Goal: Go to known website: Go to known website

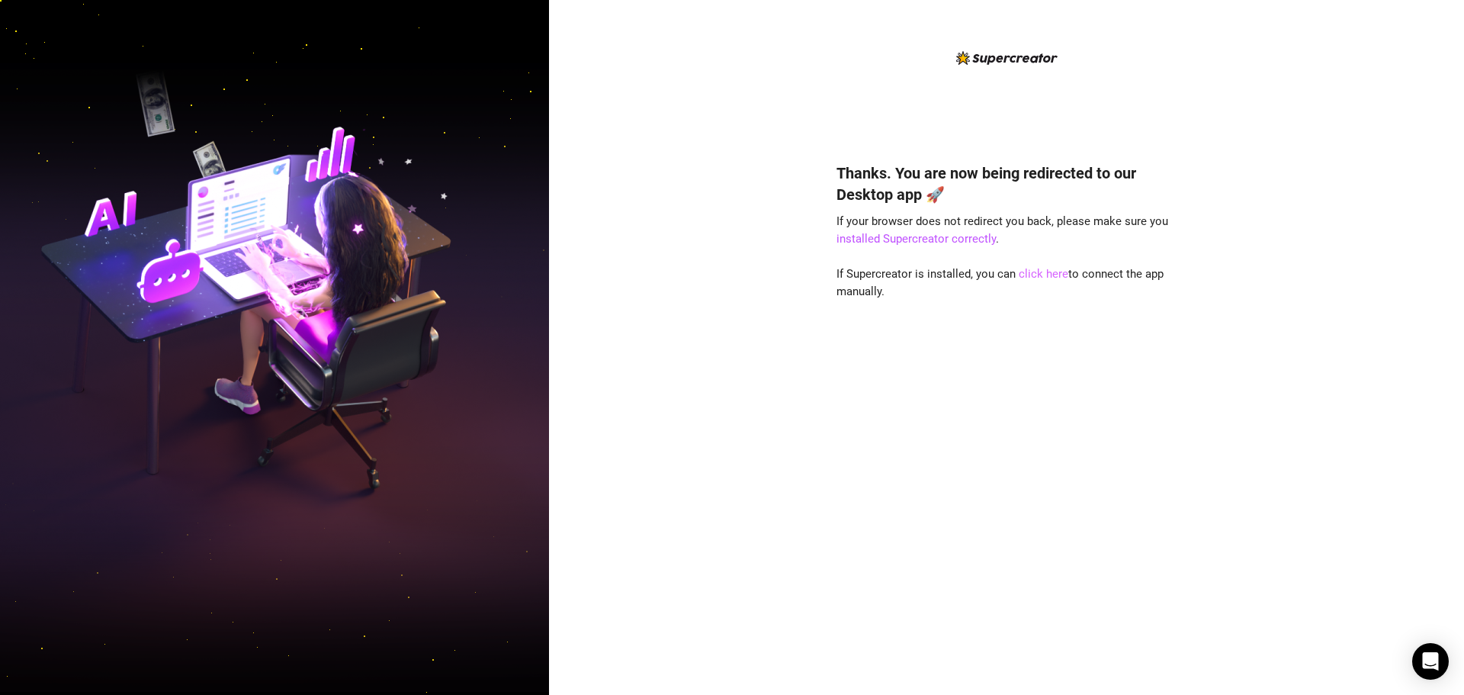
click at [1035, 274] on link "click here" at bounding box center [1044, 274] width 50 height 14
